Goal: Task Accomplishment & Management: Complete application form

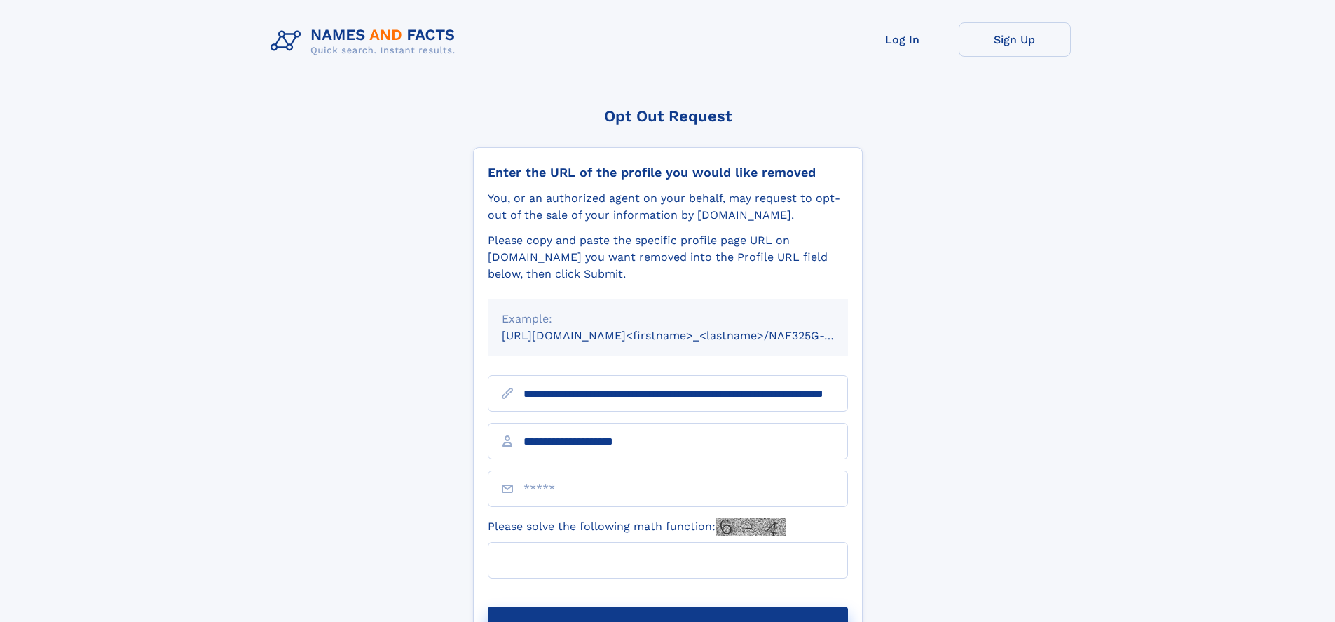
type input "**********"
type input "*"
click at [667, 606] on button "Submit Opt Out Request" at bounding box center [668, 628] width 360 height 45
